Goal: Find specific page/section

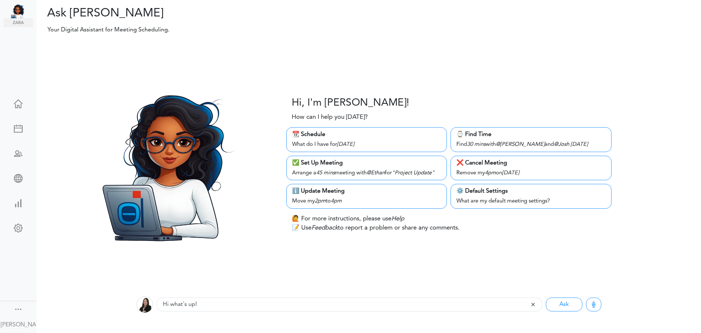
click at [20, 178] on link at bounding box center [18, 179] width 29 height 18
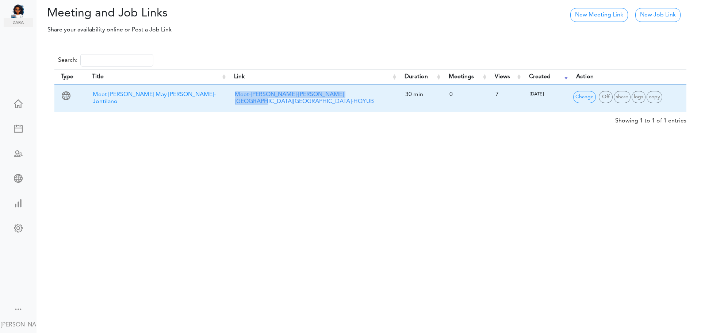
drag, startPoint x: 372, startPoint y: 96, endPoint x: 231, endPoint y: 98, distance: 141.4
click at [231, 98] on td "Meet-Rosselle-May-Mendoza-Jontilano-HQYUB" at bounding box center [313, 97] width 171 height 27
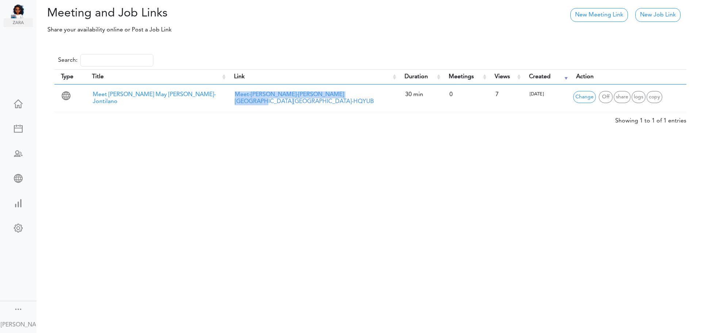
copy link "Meet-Rosselle-May-Mendoza-Jontilano-HQYUB"
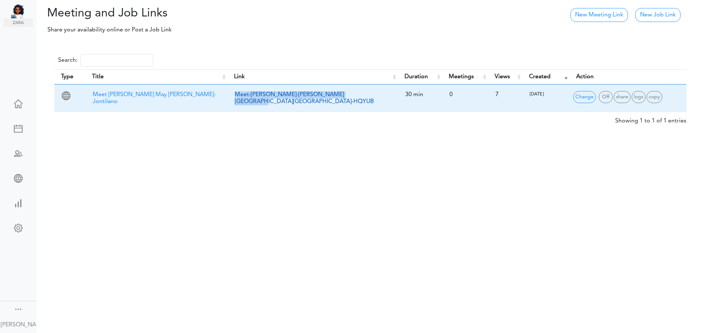
click at [285, 98] on link "Meet-Rosselle-May-Mendoza-Jontilano-HQYUB" at bounding box center [304, 98] width 139 height 13
